Goal: Task Accomplishment & Management: Use online tool/utility

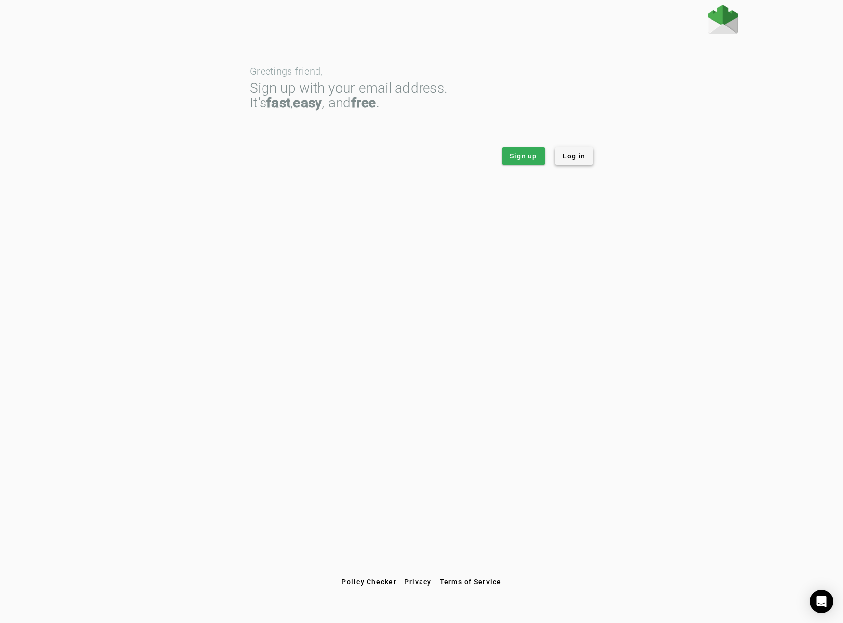
click at [575, 159] on span "Log in" at bounding box center [574, 156] width 23 height 10
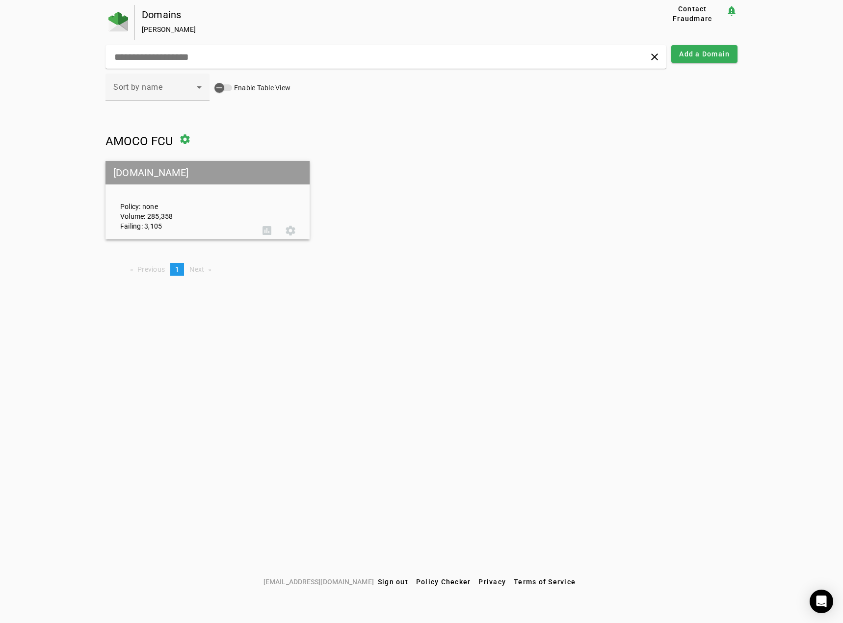
click at [169, 174] on mat-grid-tile-header "[DOMAIN_NAME]" at bounding box center [208, 173] width 204 height 24
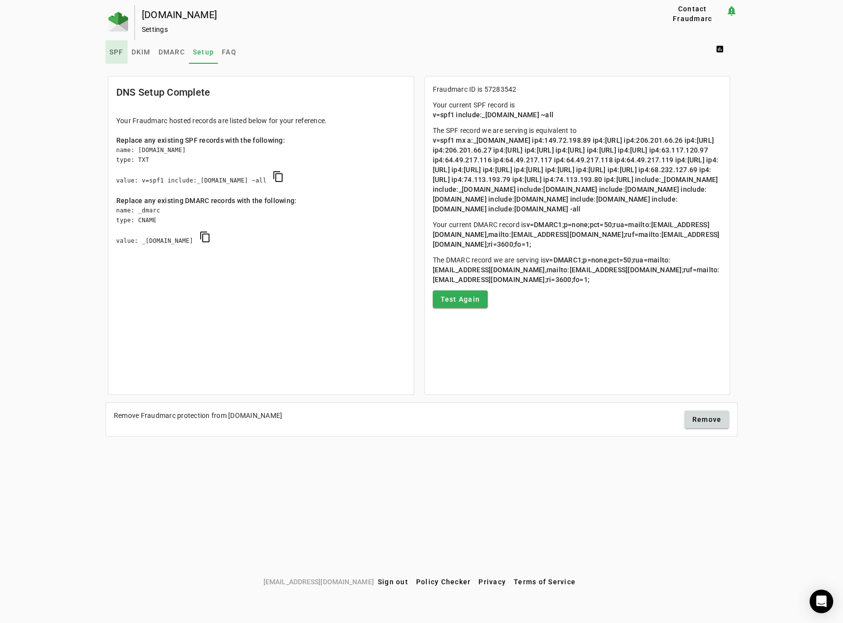
click at [120, 51] on span "SPF" at bounding box center [116, 52] width 14 height 7
